Goal: Task Accomplishment & Management: Use online tool/utility

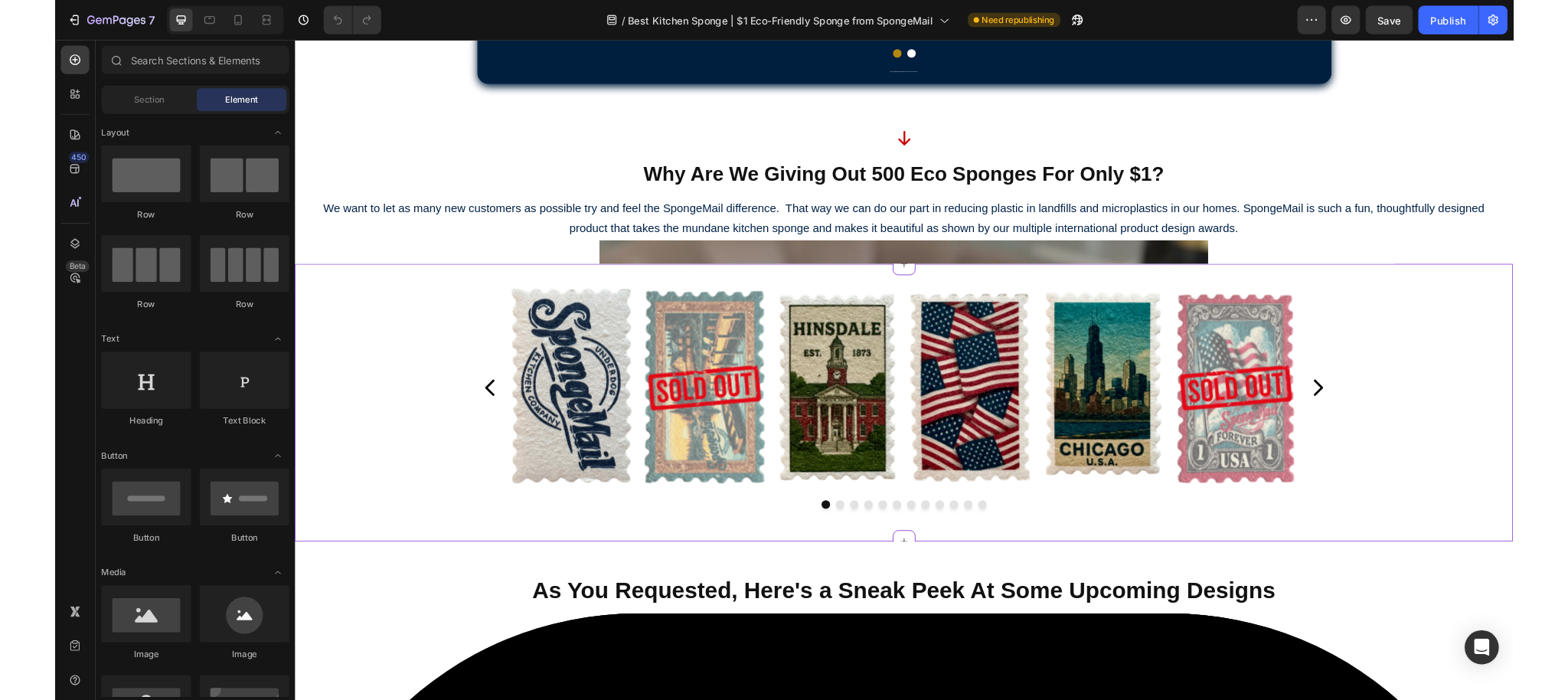
scroll to position [1021, 0]
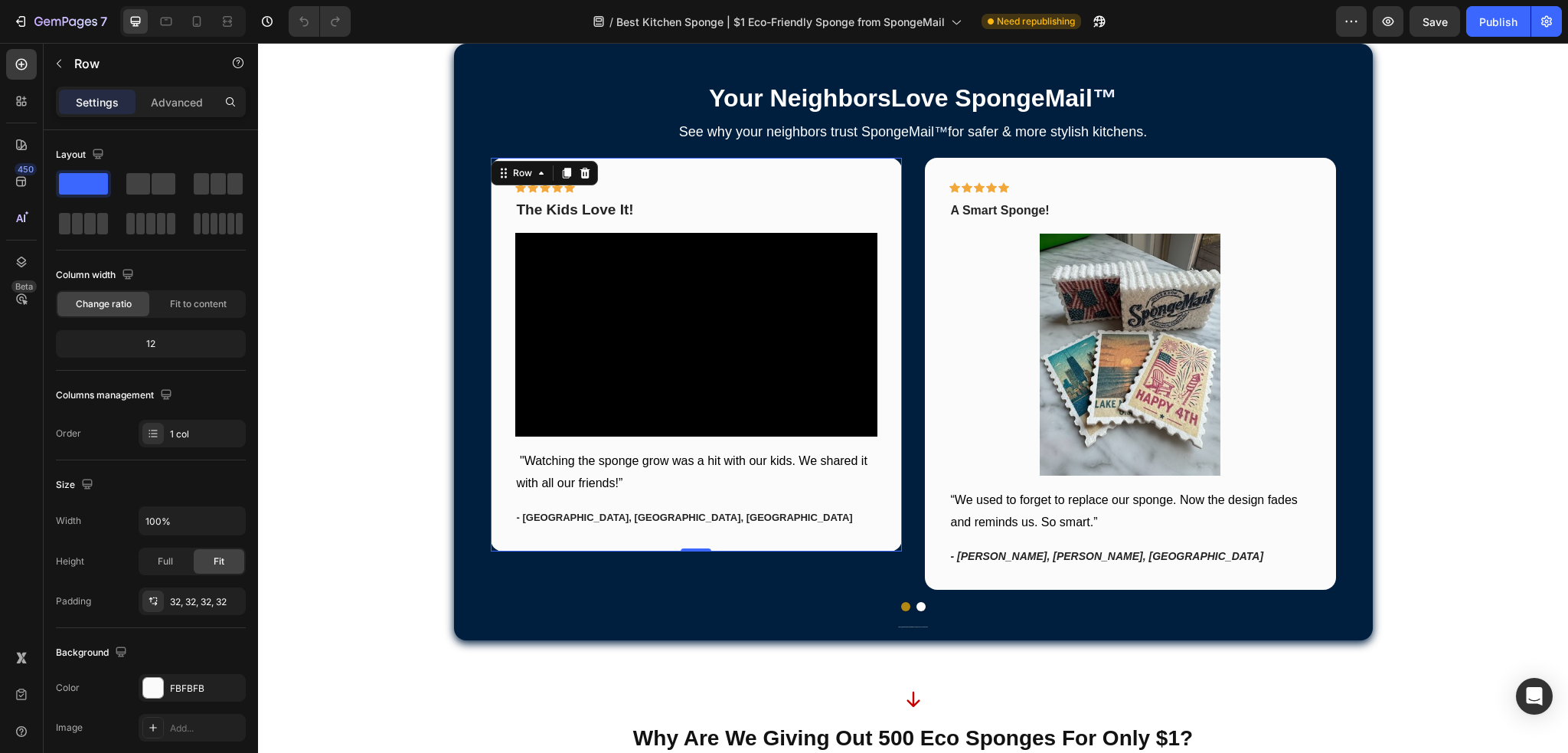
click at [883, 395] on div "Icon Icon Icon Icon Icon Row The Kids Love It! Text block Video "Watching the s…" at bounding box center [696, 354] width 411 height 394
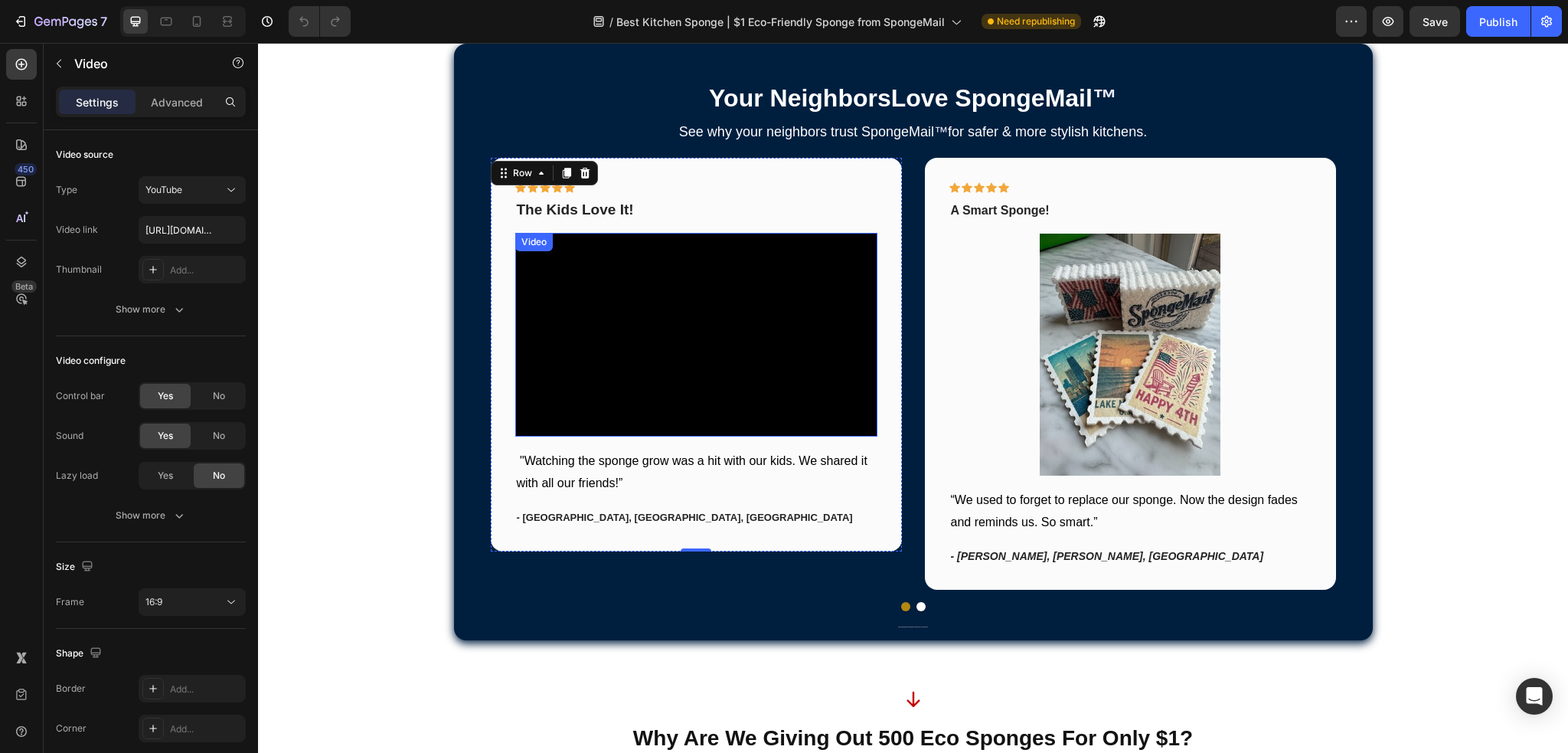
click at [529, 246] on div "Video" at bounding box center [534, 242] width 31 height 14
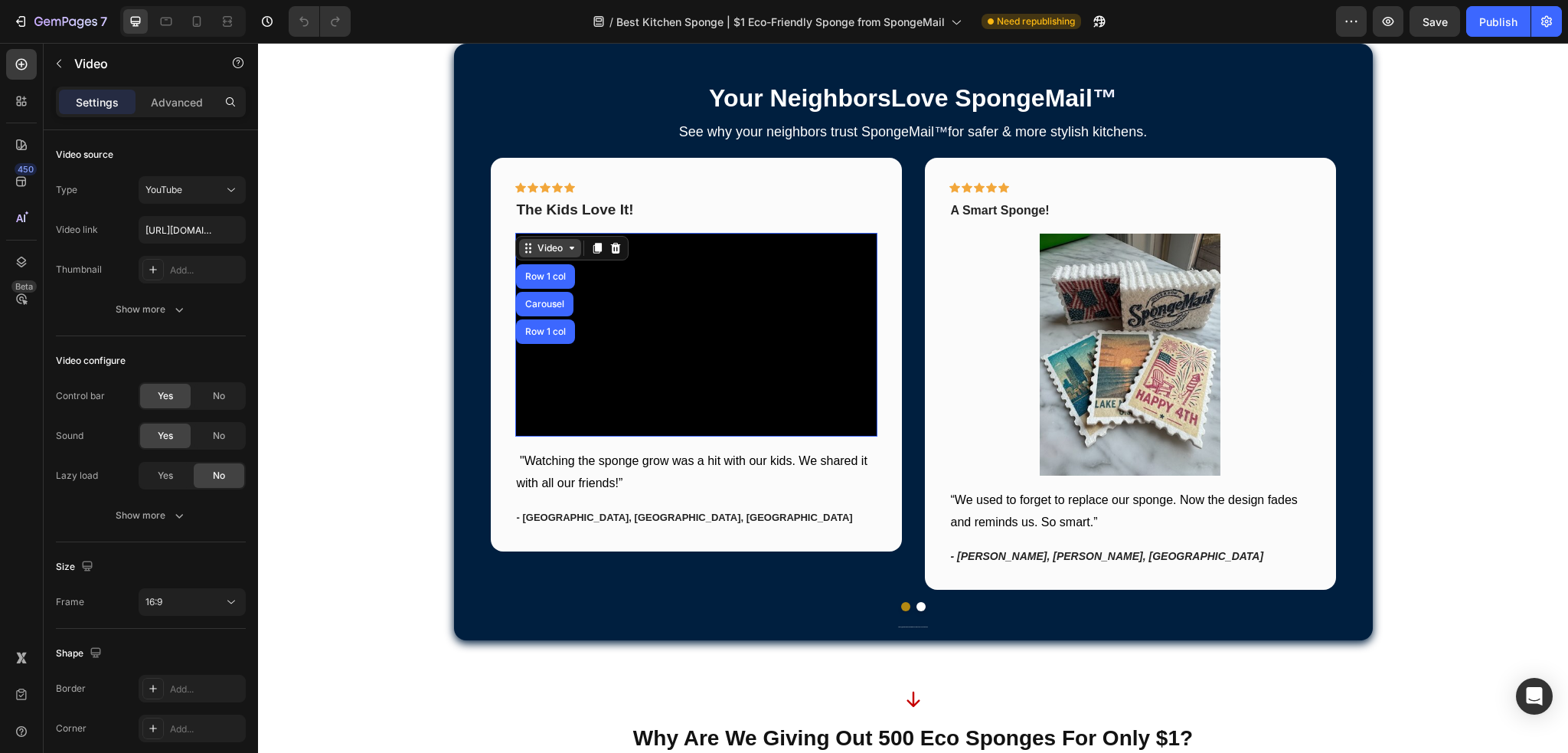
click at [534, 247] on div "Video" at bounding box center [550, 248] width 31 height 14
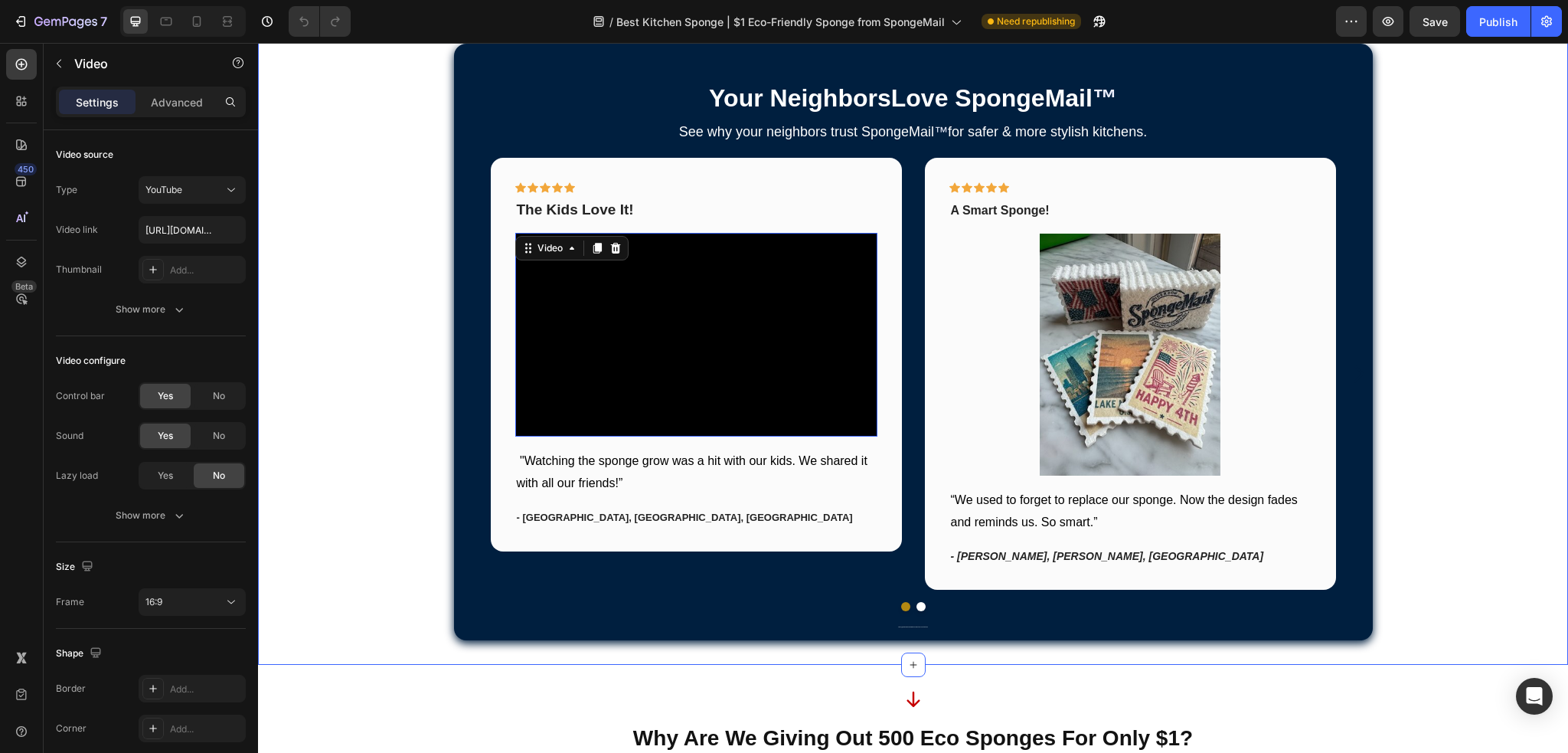
click at [328, 272] on div "Your Neighbors Love SpongeMail ™ Heading See why your neighbors trust Sponge Ma…" at bounding box center [912, 342] width 1310 height 597
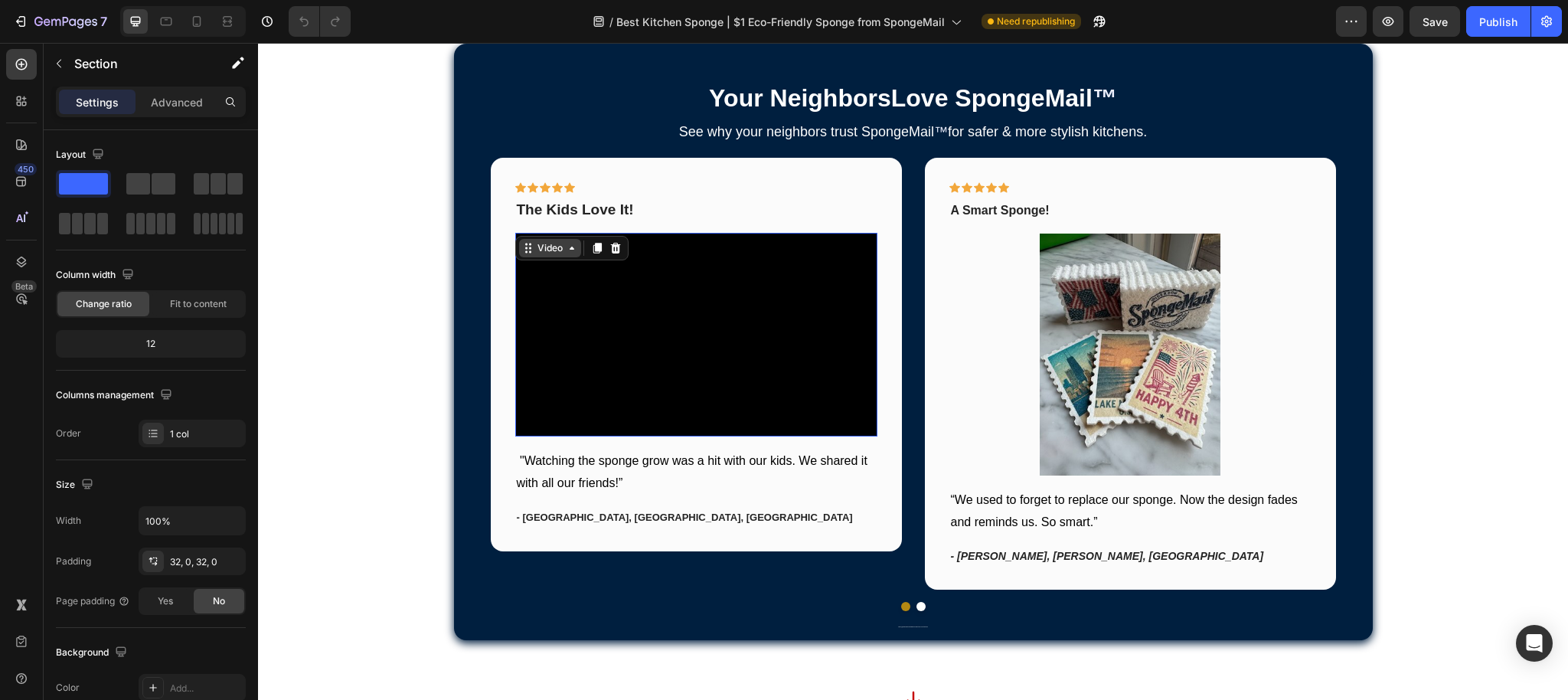
click at [534, 242] on div "Video" at bounding box center [550, 248] width 31 height 14
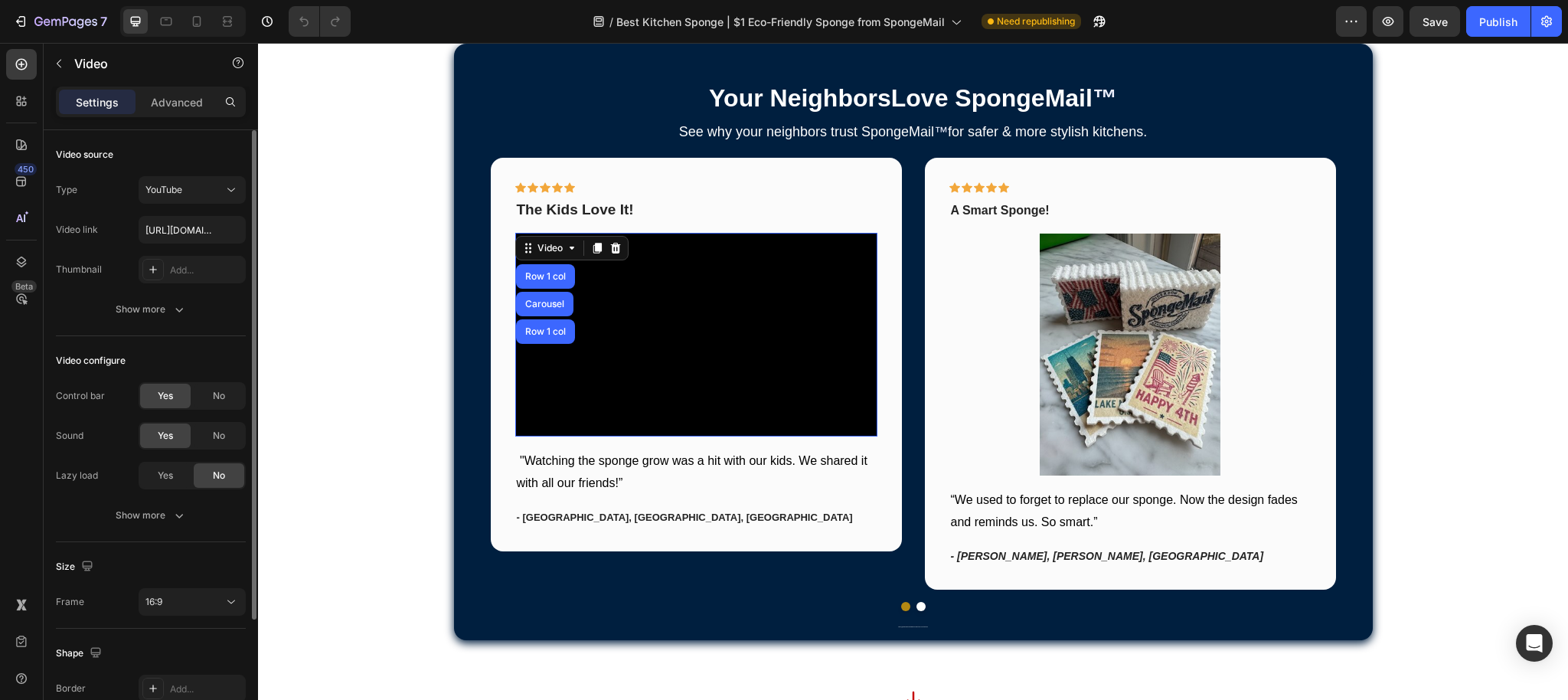
scroll to position [155, 0]
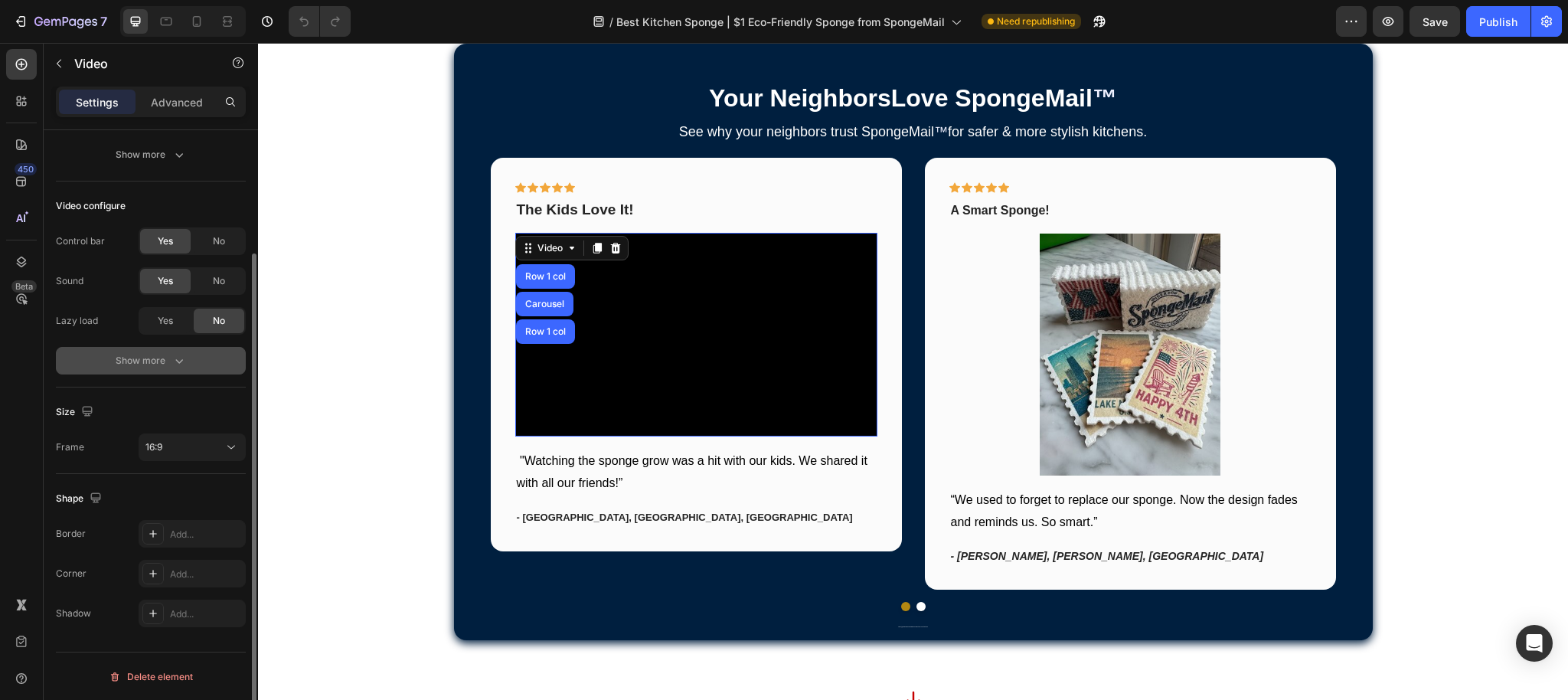
click at [172, 361] on icon "button" at bounding box center [178, 360] width 15 height 15
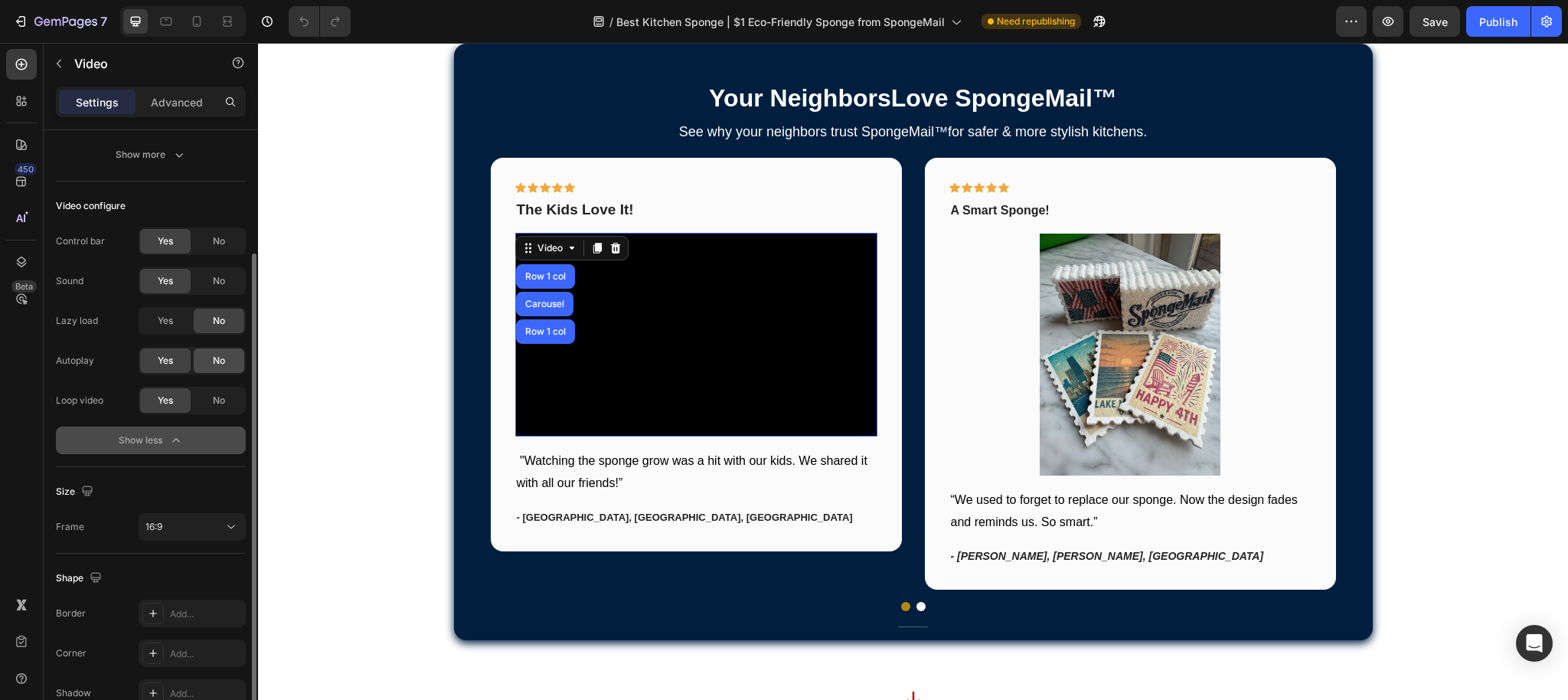
click at [230, 368] on div "No" at bounding box center [219, 360] width 50 height 24
click at [172, 319] on span "Yes" at bounding box center [165, 321] width 15 height 14
click at [207, 368] on div at bounding box center [192, 360] width 107 height 27
click at [216, 316] on span "No" at bounding box center [219, 321] width 13 height 14
click at [218, 366] on span "No" at bounding box center [219, 361] width 13 height 14
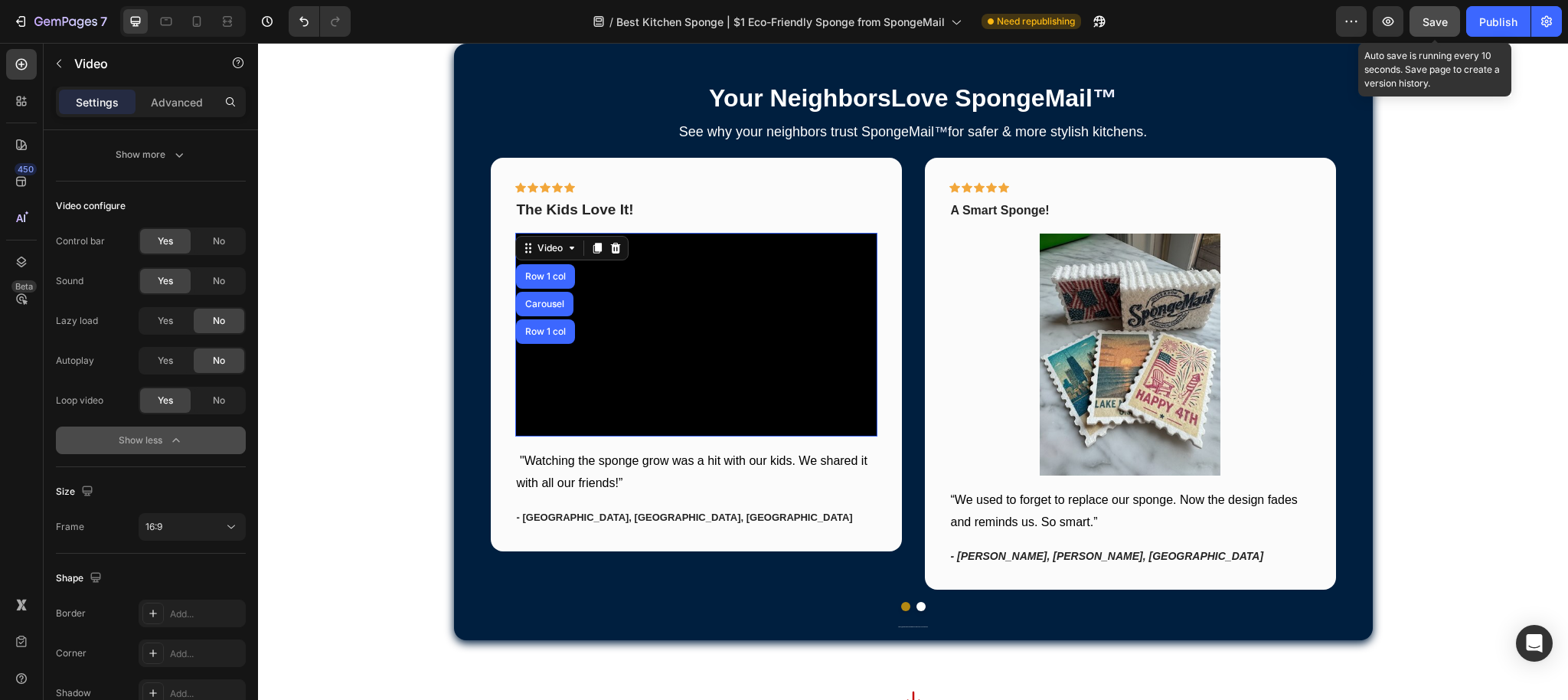
click at [1445, 15] on span "Save" at bounding box center [1435, 21] width 25 height 13
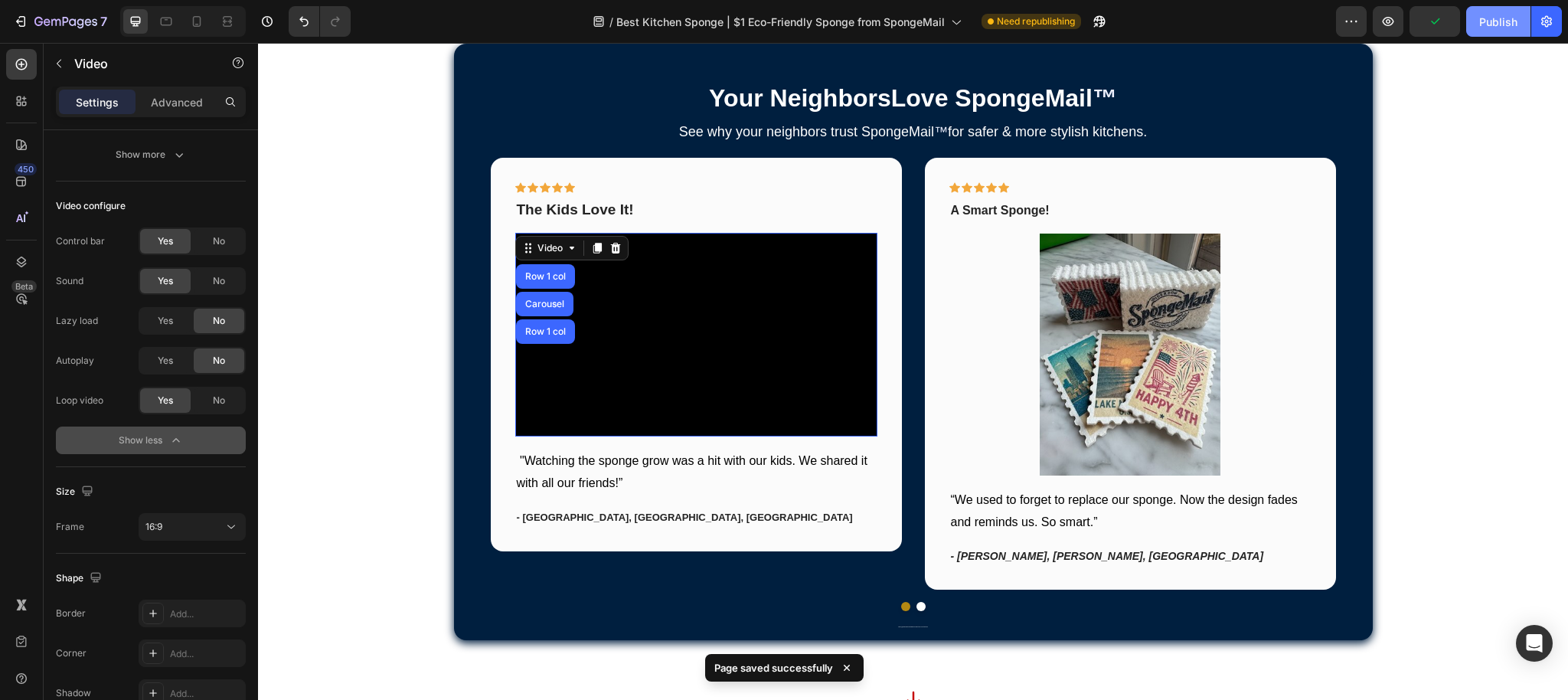
click at [1485, 15] on div "Publish" at bounding box center [1498, 22] width 38 height 16
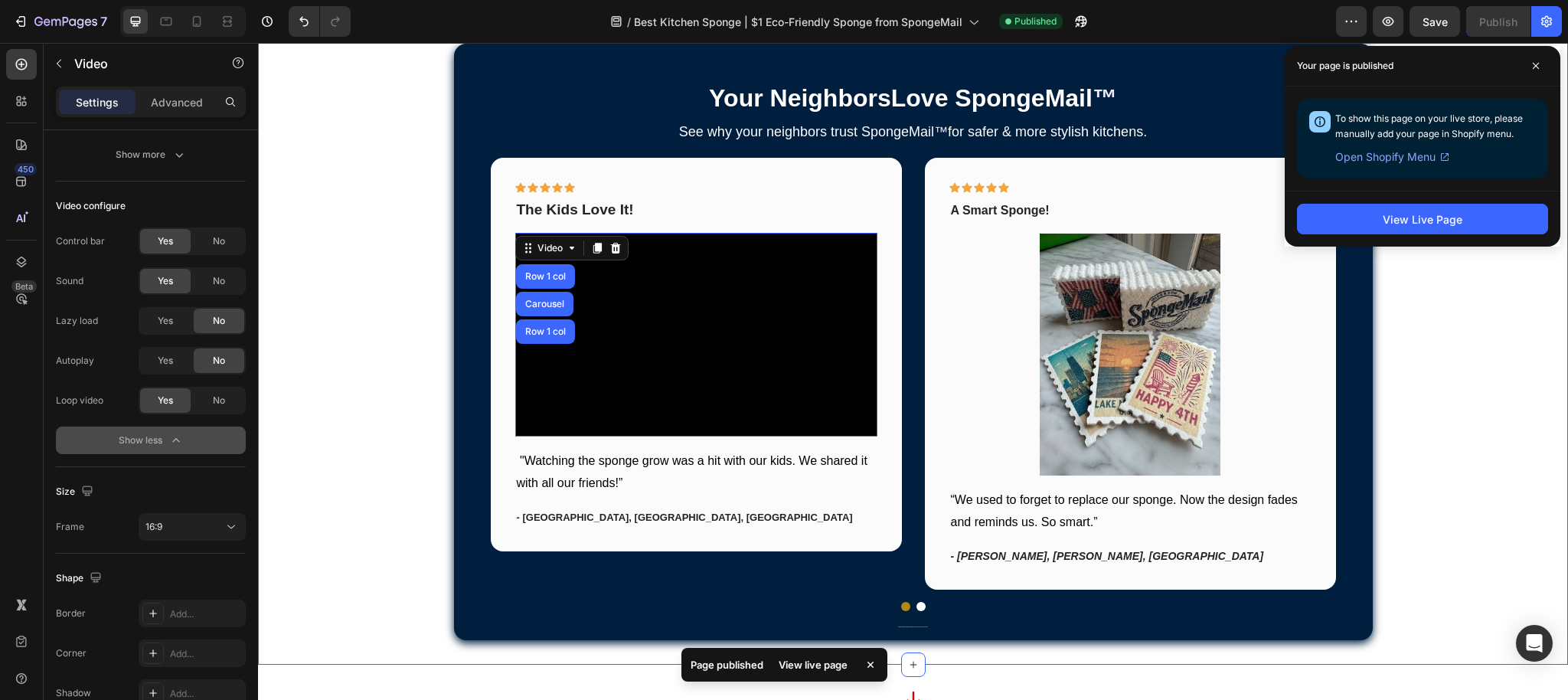
click at [331, 258] on div "Your Neighbors Love SpongeMail ™ Heading See why your neighbors trust Sponge Ma…" at bounding box center [912, 342] width 1310 height 596
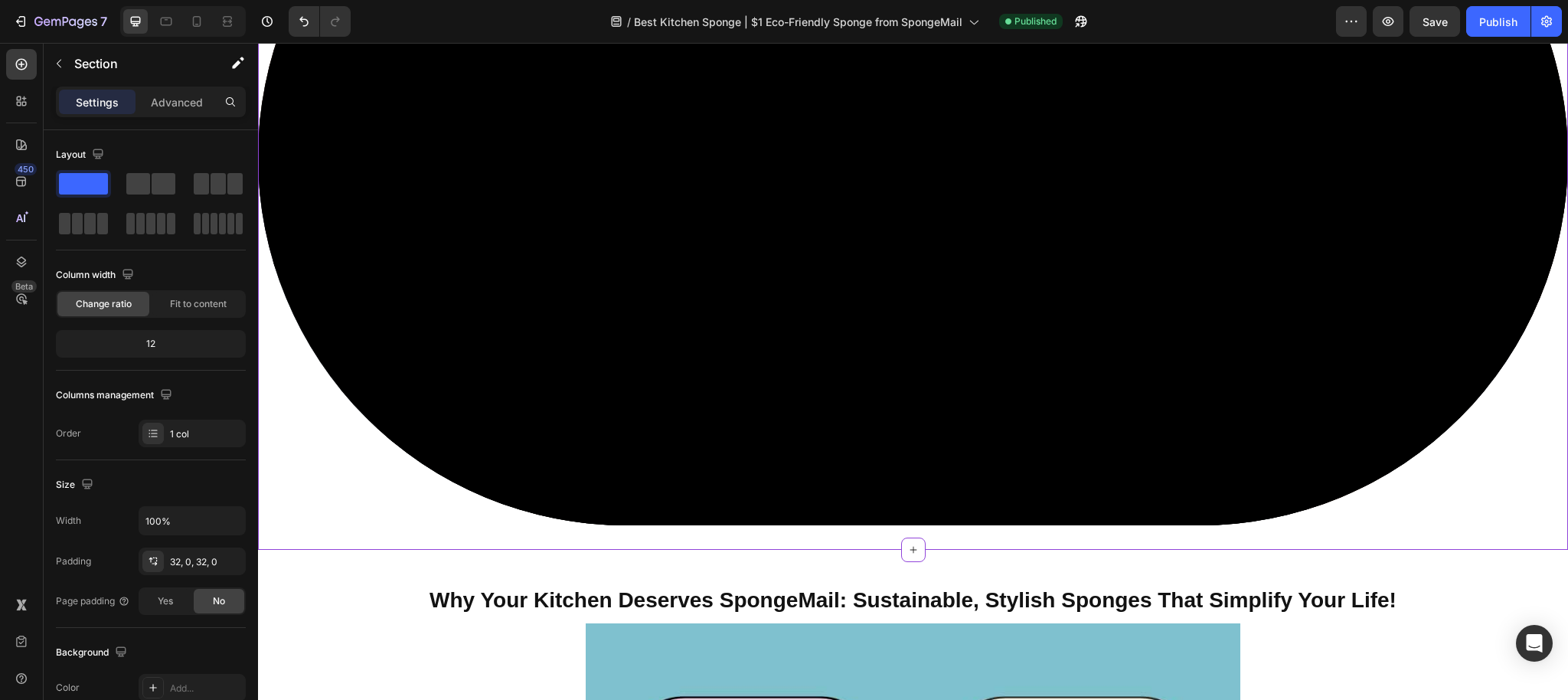
scroll to position [2234, 0]
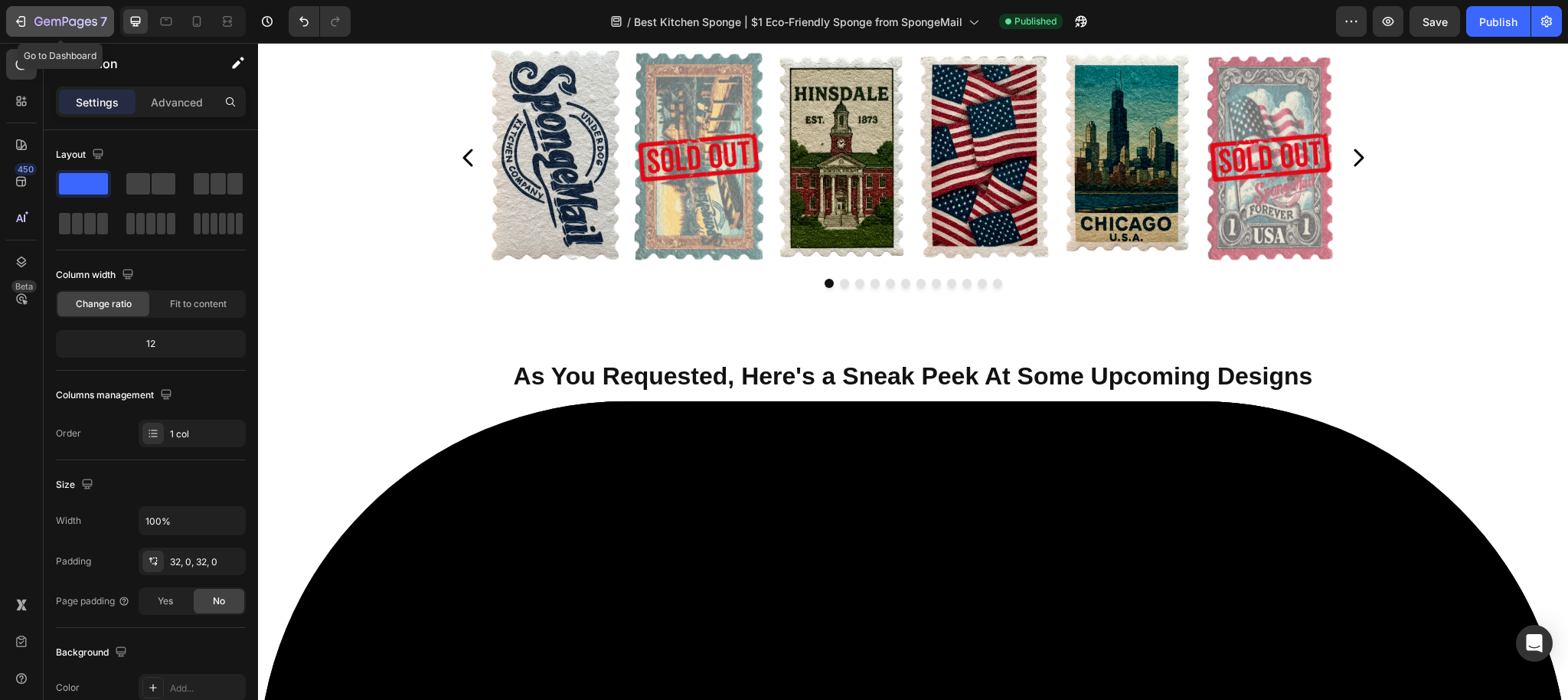
click at [16, 24] on icon "button" at bounding box center [20, 21] width 15 height 15
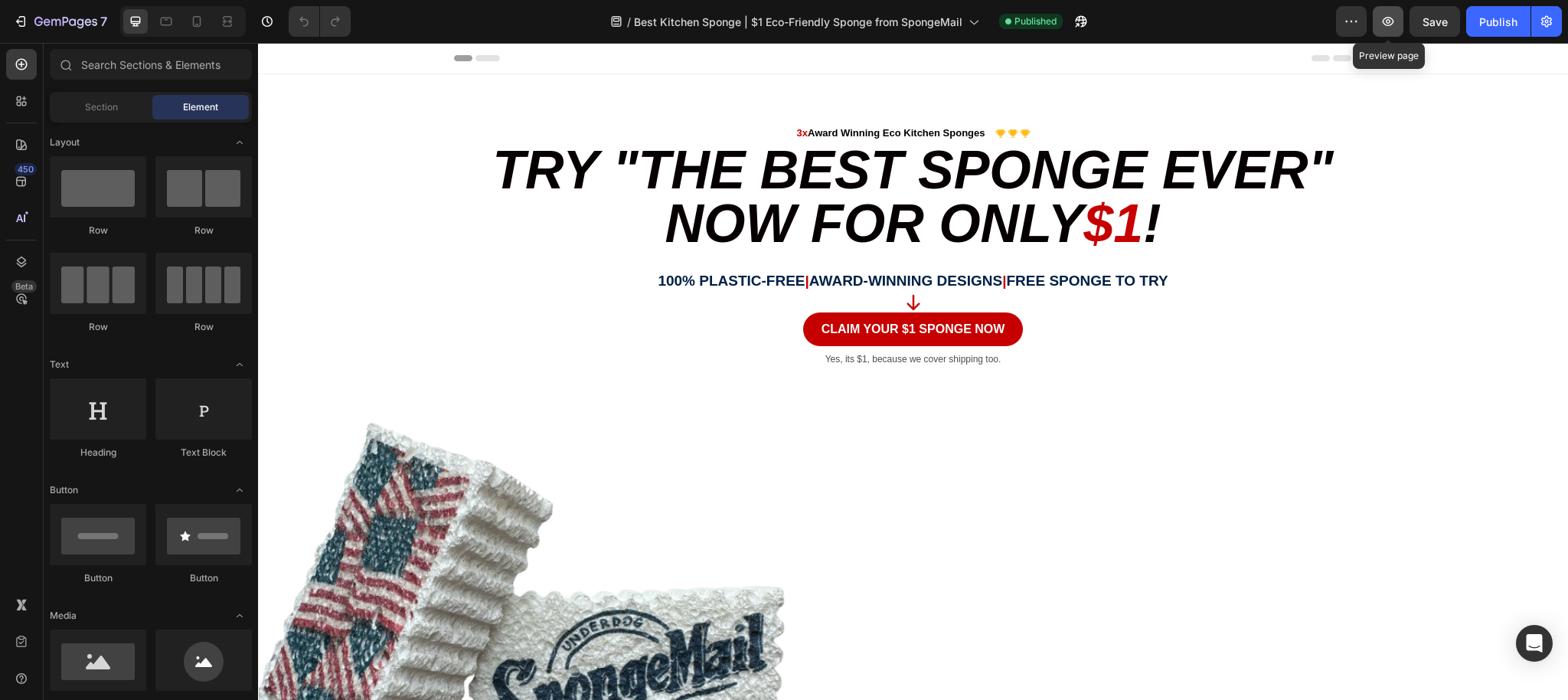
click at [1381, 18] on icon "button" at bounding box center [1387, 21] width 15 height 15
click at [20, 24] on icon "button" at bounding box center [20, 21] width 15 height 15
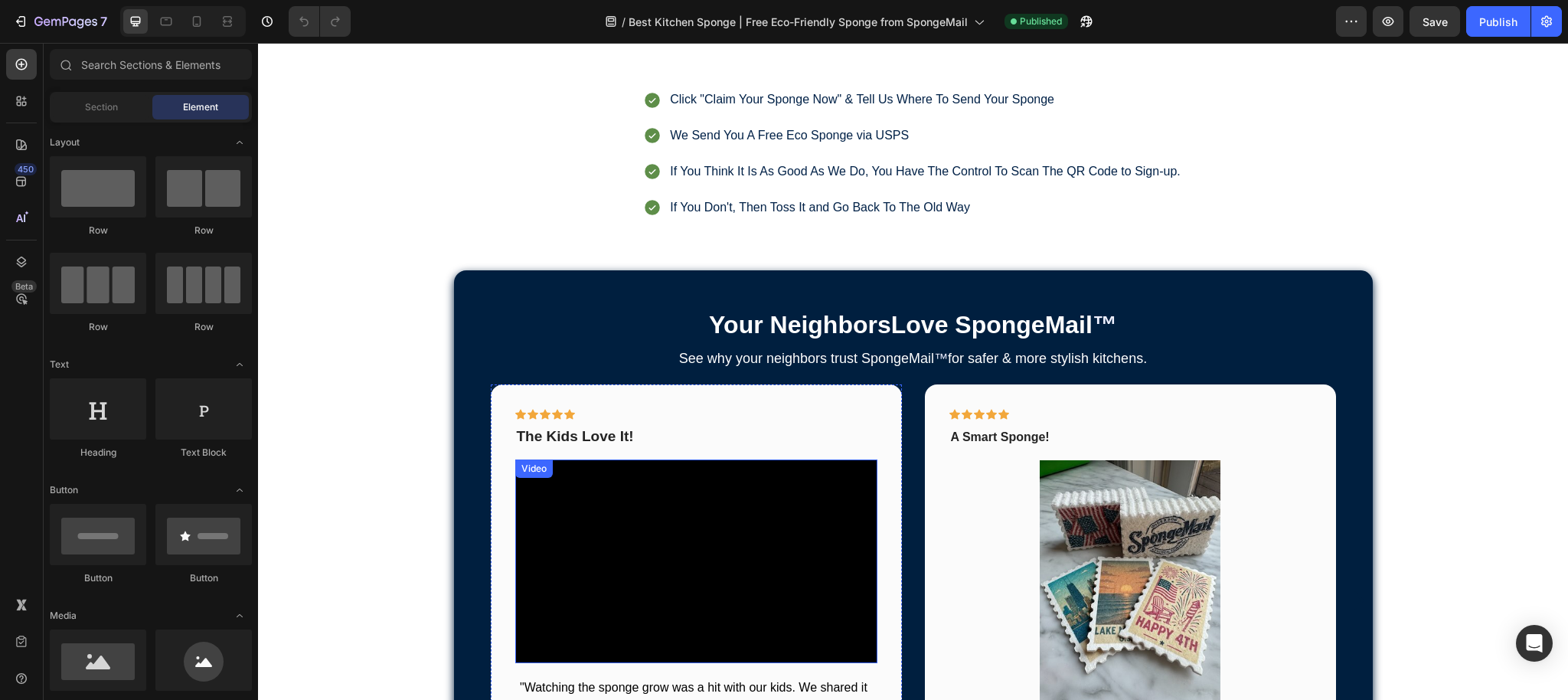
scroll to position [1021, 0]
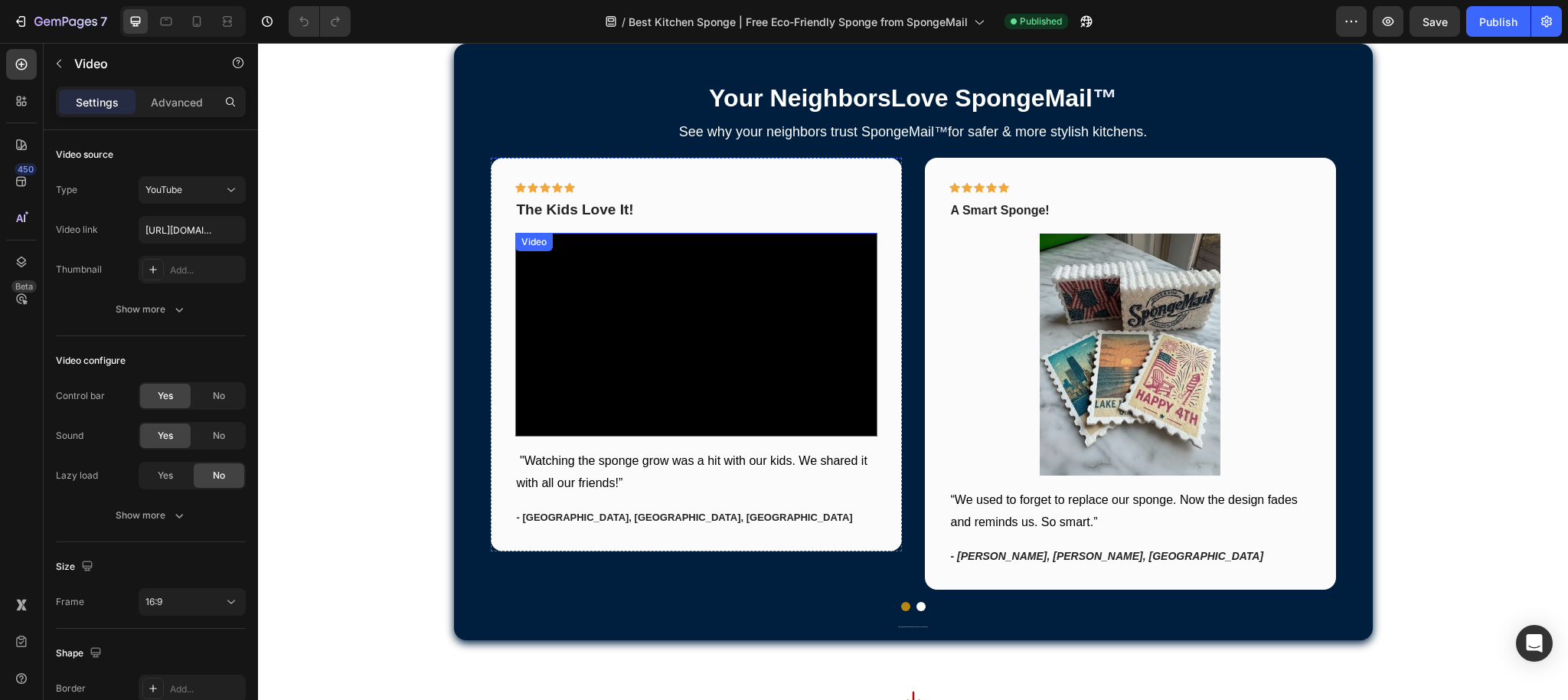
click at [526, 243] on div "Video" at bounding box center [534, 242] width 31 height 14
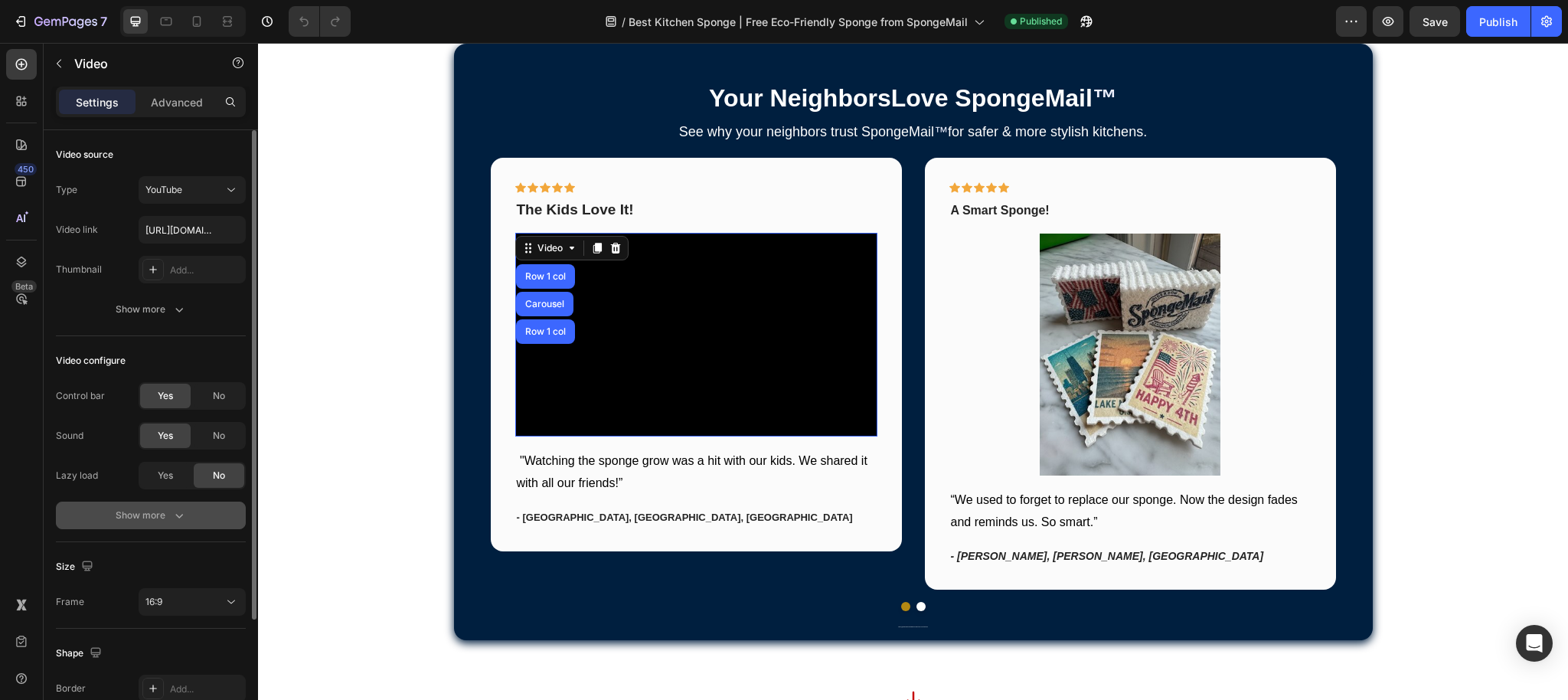
click at [163, 511] on div "Show more" at bounding box center [151, 515] width 71 height 15
click at [210, 515] on div "No" at bounding box center [219, 515] width 50 height 24
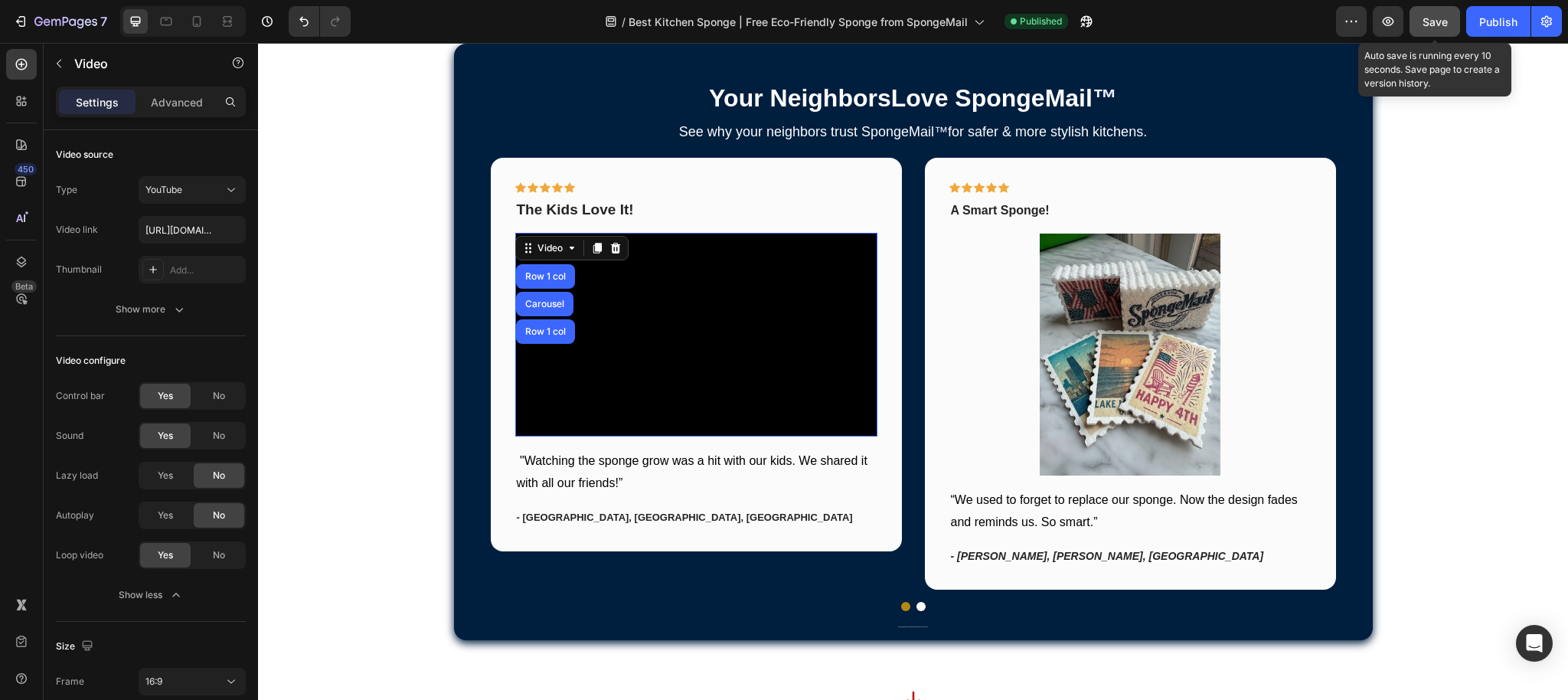
click at [1438, 16] on span "Save" at bounding box center [1435, 21] width 25 height 13
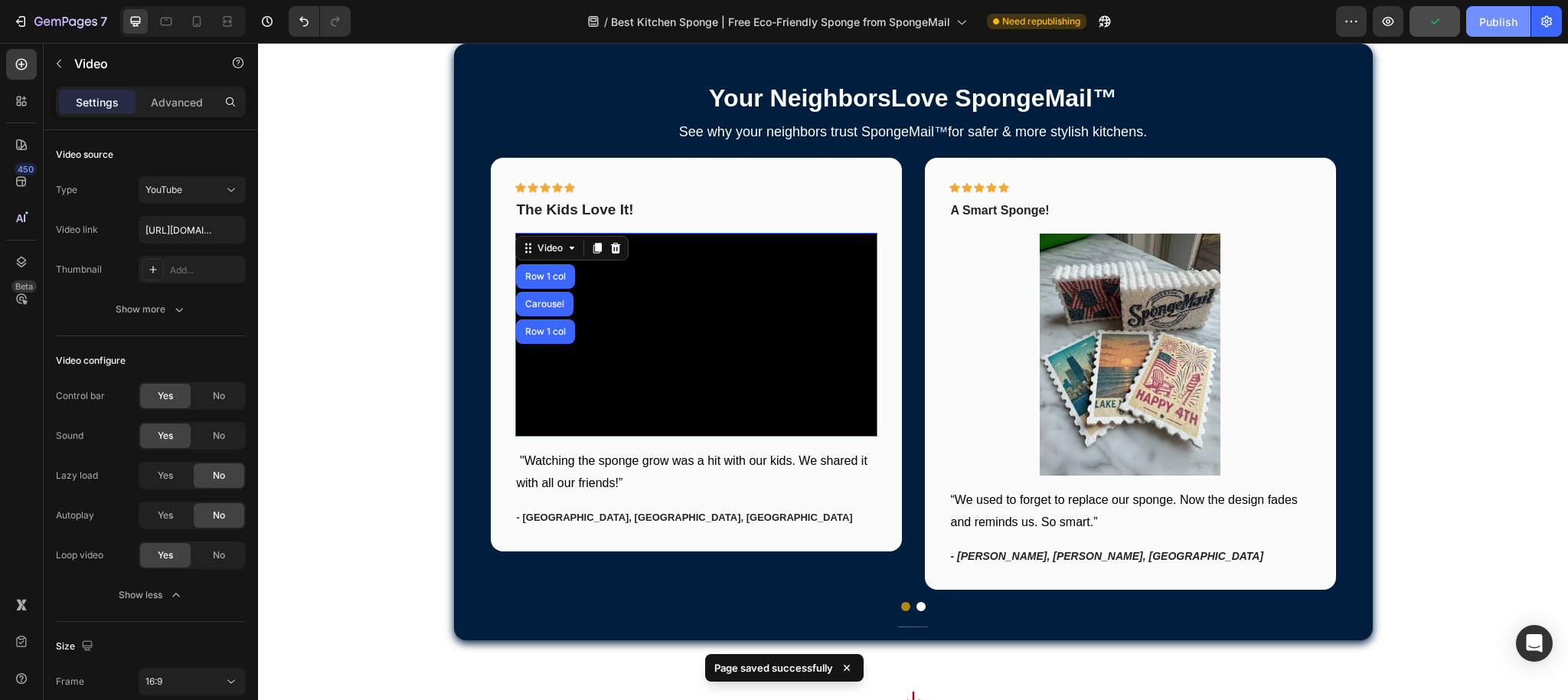
click at [1500, 25] on div "Publish" at bounding box center [1498, 22] width 38 height 16
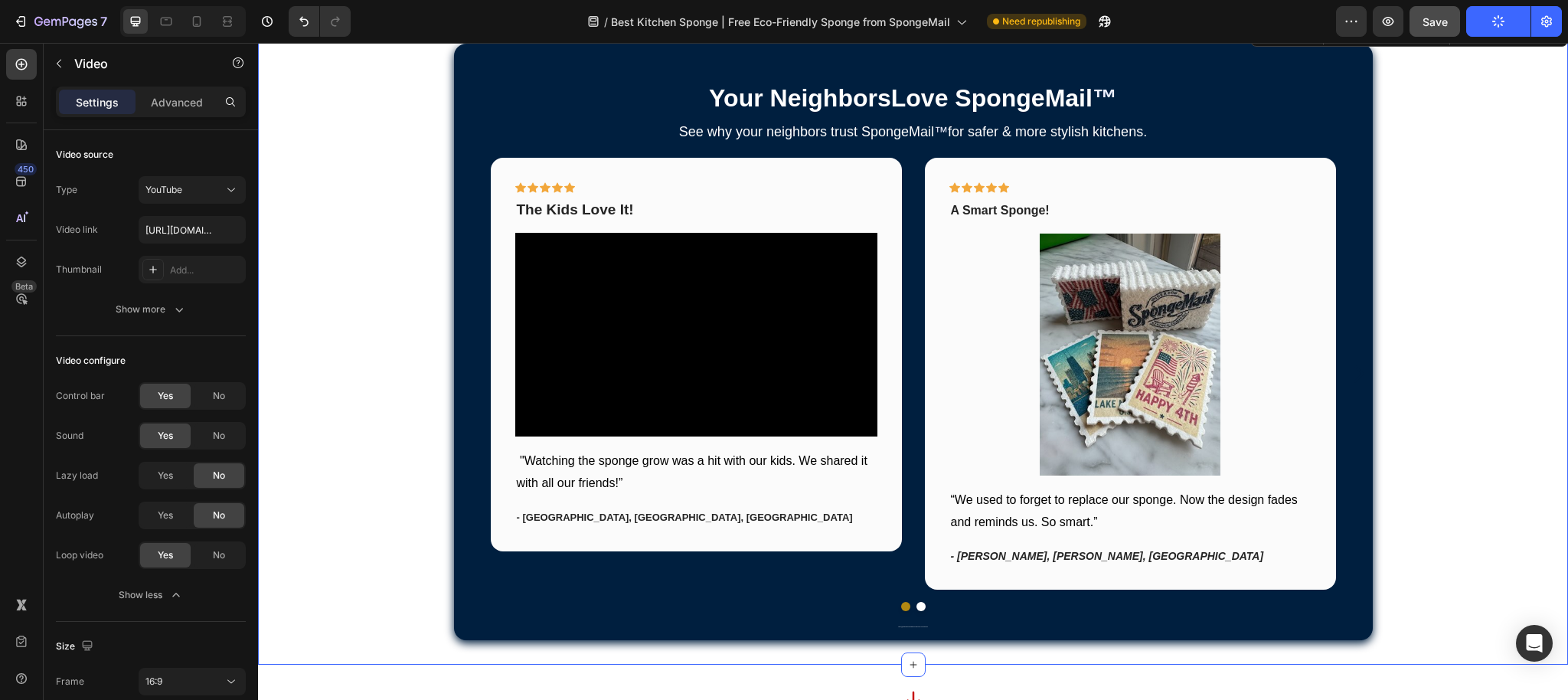
click at [361, 209] on div "Your Neighbors Love SpongeMail ™ Heading See why your neighbors trust Sponge Ma…" at bounding box center [912, 342] width 1310 height 596
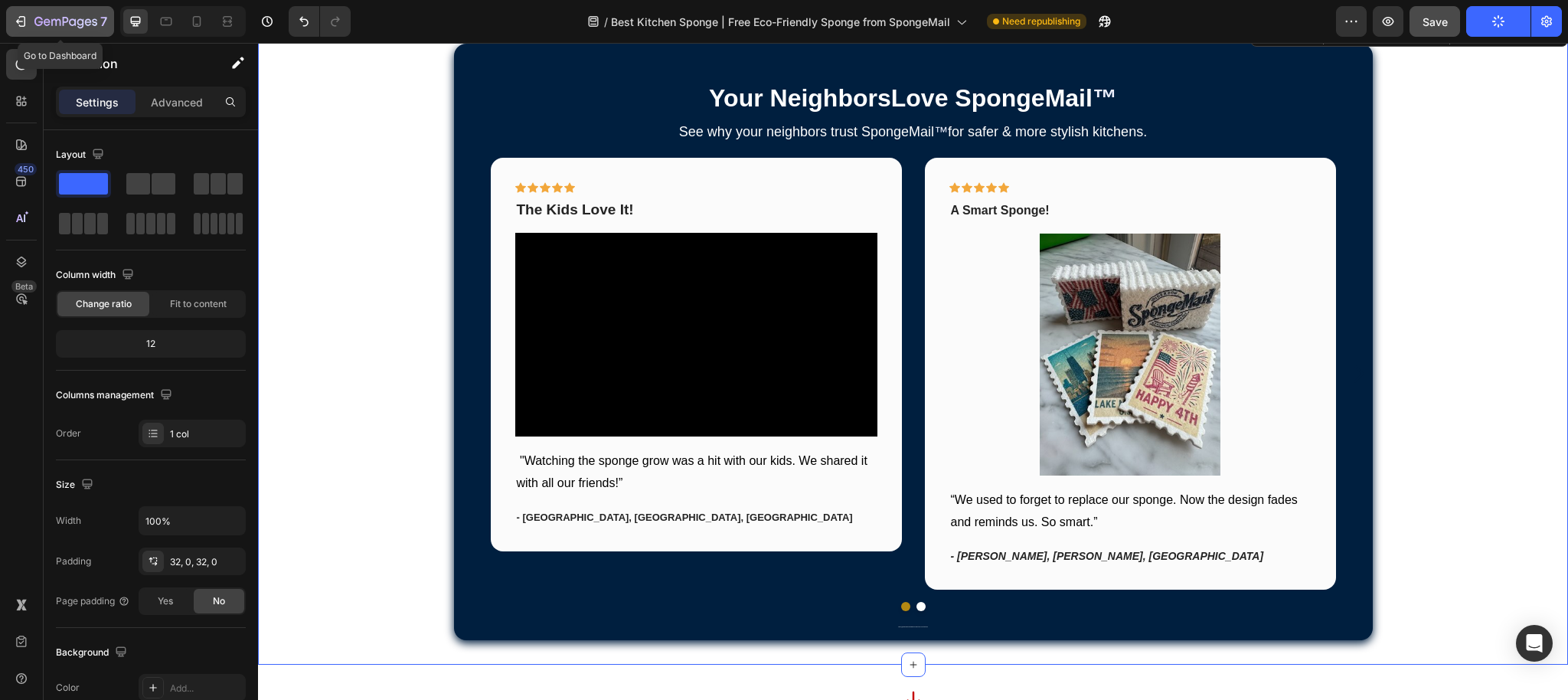
click at [38, 21] on icon "button" at bounding box center [66, 22] width 63 height 13
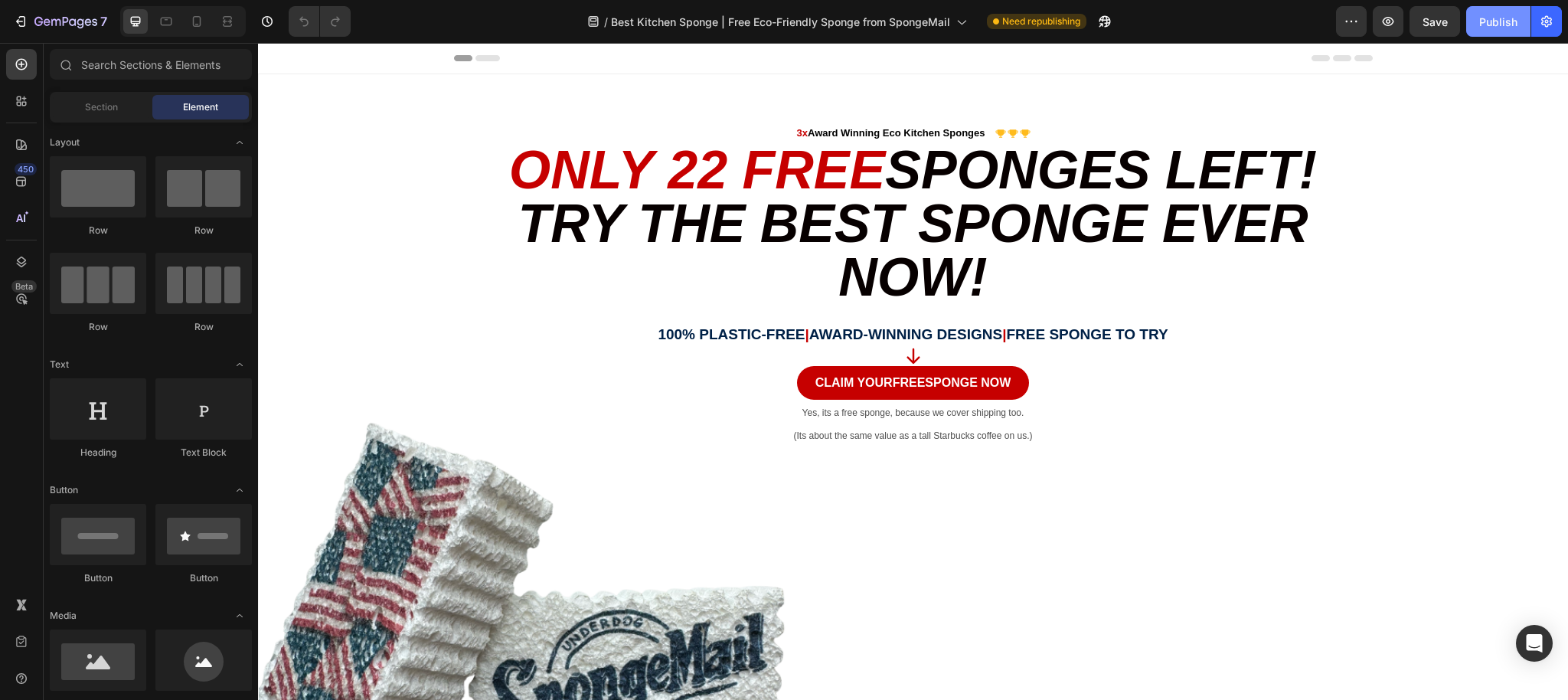
click at [1510, 16] on div "Publish" at bounding box center [1498, 22] width 38 height 16
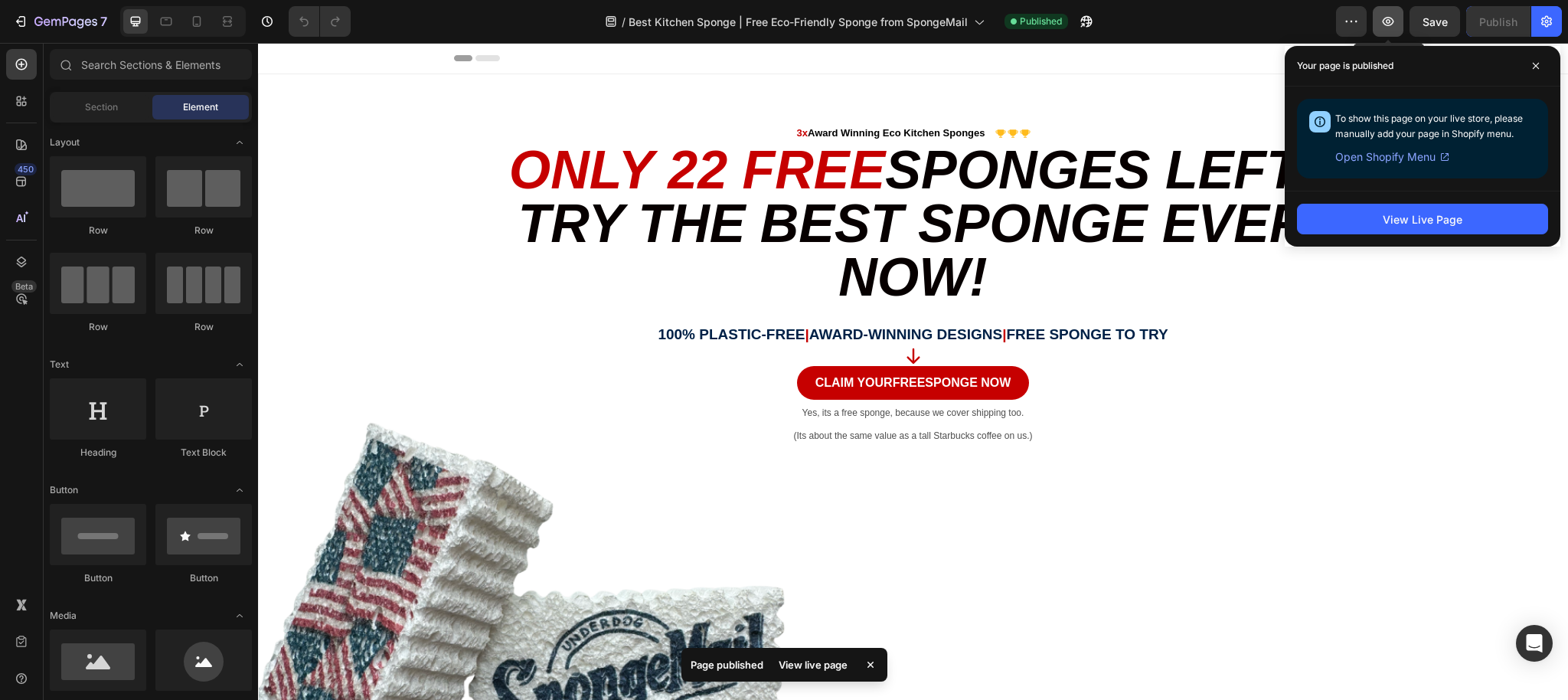
click at [1389, 15] on icon "button" at bounding box center [1387, 21] width 15 height 15
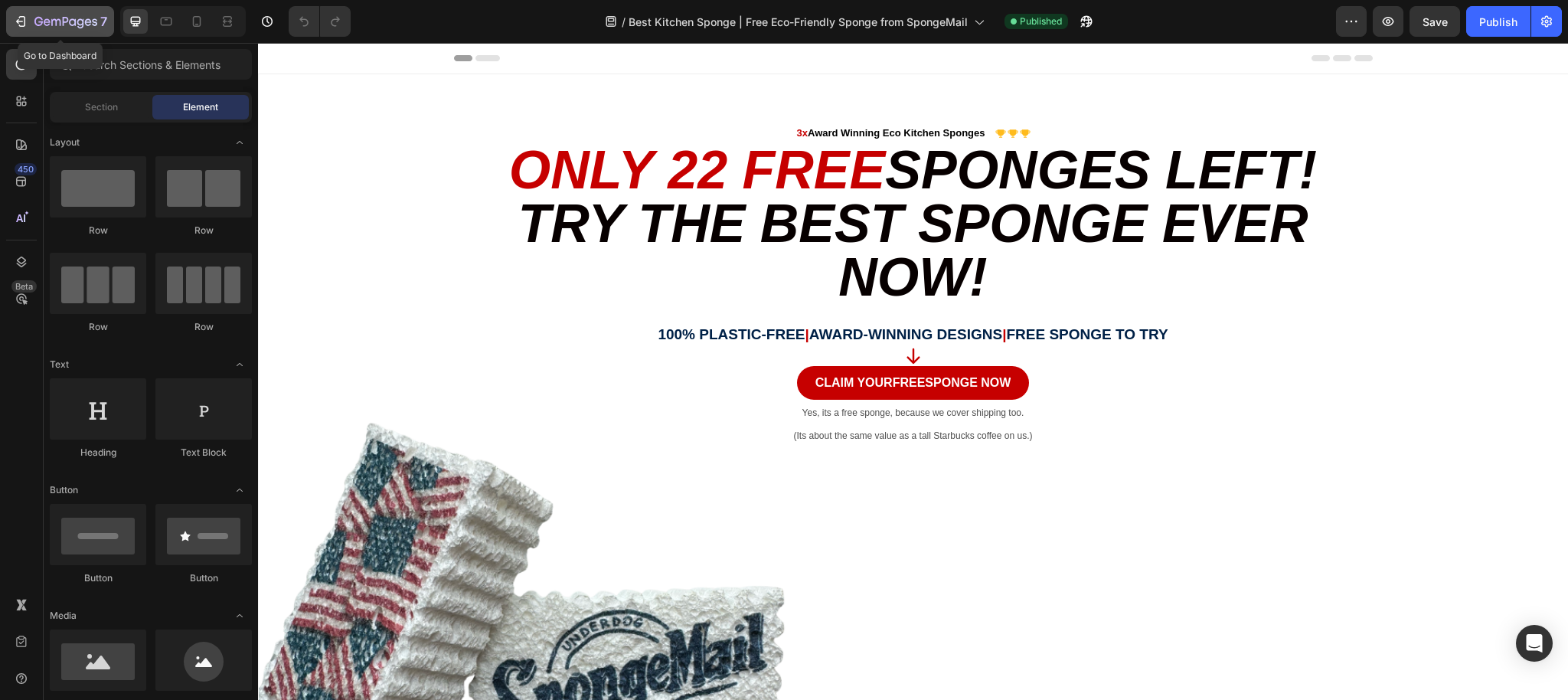
click at [35, 19] on icon "button" at bounding box center [38, 21] width 9 height 9
